Goal: Information Seeking & Learning: Find specific page/section

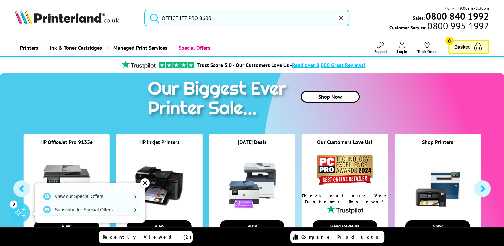
click at [187, 20] on input "OFFICE JET PRO 8600" at bounding box center [246, 18] width 205 height 17
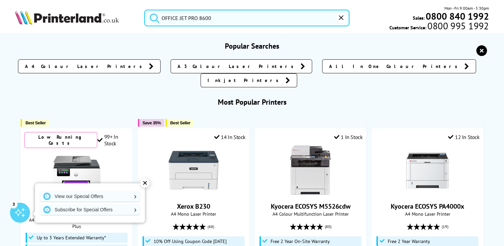
click at [231, 19] on input "OFFICE JET PRO 8600" at bounding box center [246, 18] width 205 height 17
click at [145, 10] on button "submit" at bounding box center [153, 17] width 17 height 15
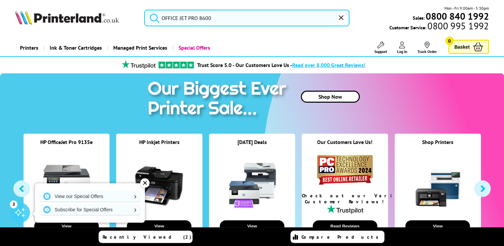
click at [284, 18] on input "OFFICE JET PRO 8600" at bounding box center [246, 18] width 205 height 17
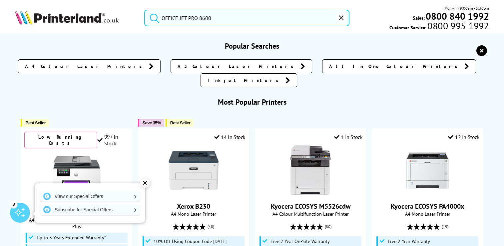
click at [152, 21] on icon "submit" at bounding box center [154, 18] width 9 height 9
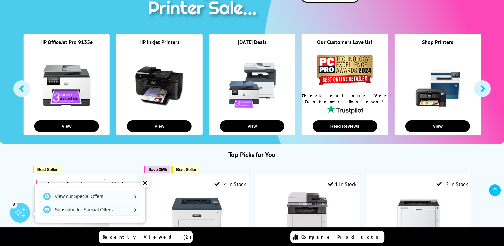
scroll to position [233, 0]
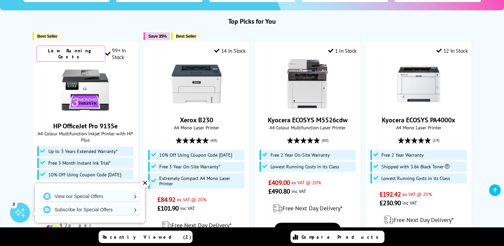
click at [147, 182] on div "✕" at bounding box center [144, 182] width 9 height 9
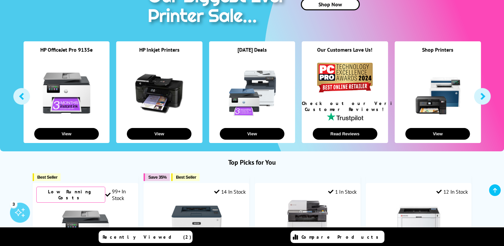
scroll to position [0, 0]
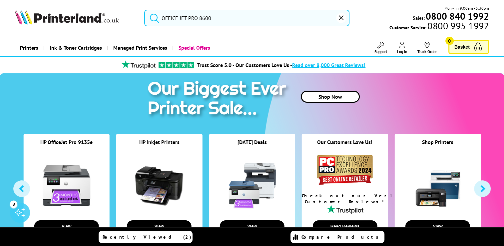
click at [340, 19] on icon "reset" at bounding box center [341, 17] width 5 height 5
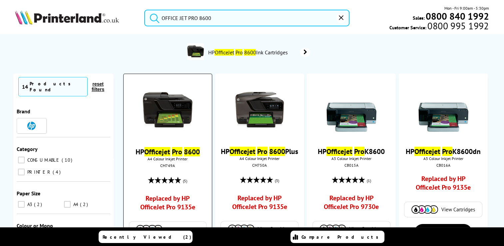
type input "OFFICE JET PRO 8600"
click at [168, 202] on link "Replaced by HP OfficeJet Pro 9135e" at bounding box center [167, 204] width 65 height 21
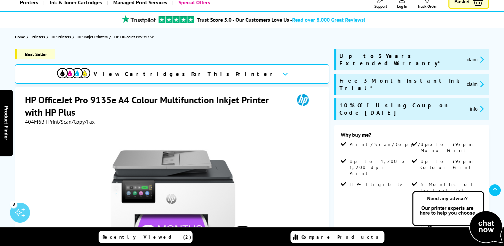
scroll to position [33, 0]
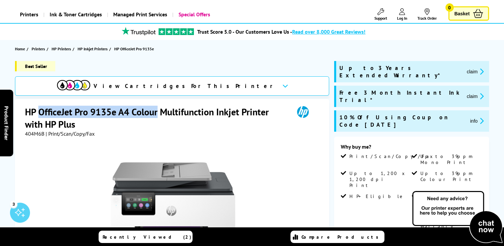
drag, startPoint x: 158, startPoint y: 113, endPoint x: 39, endPoint y: 114, distance: 119.3
click at [39, 114] on h1 "HP OfficeJet Pro 9135e A4 Colour Multifunction Inkjet Printer with HP Plus" at bounding box center [156, 118] width 263 height 25
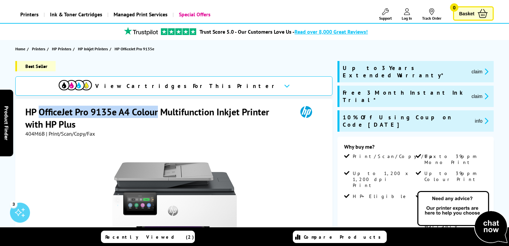
copy h1 "OfficeJet Pro 9135e A4 Colour"
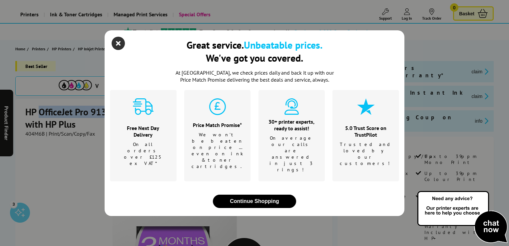
click at [123, 50] on icon "close modal" at bounding box center [118, 43] width 13 height 13
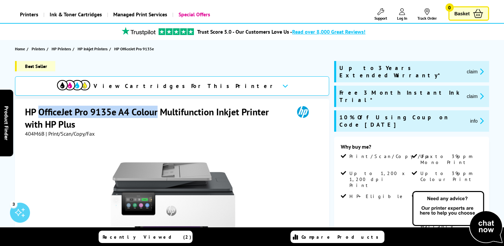
copy h1 "OfficeJet Pro 9135e A4 Colour"
